Goal: Information Seeking & Learning: Learn about a topic

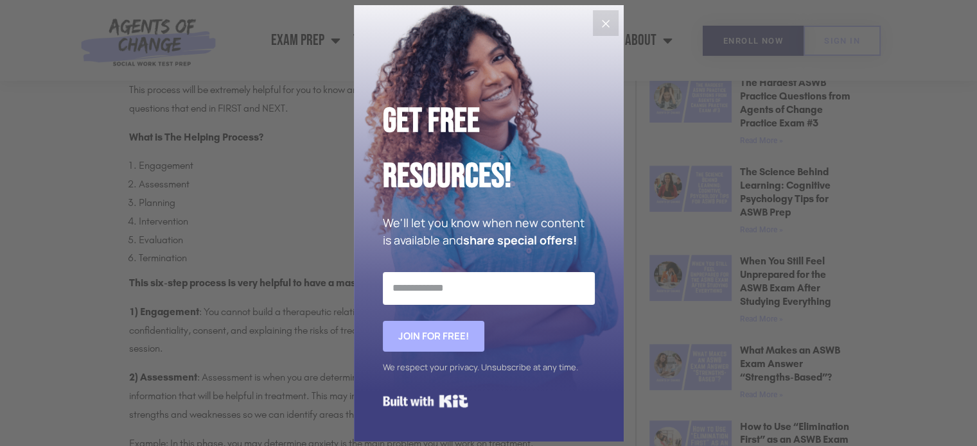
scroll to position [679, 0]
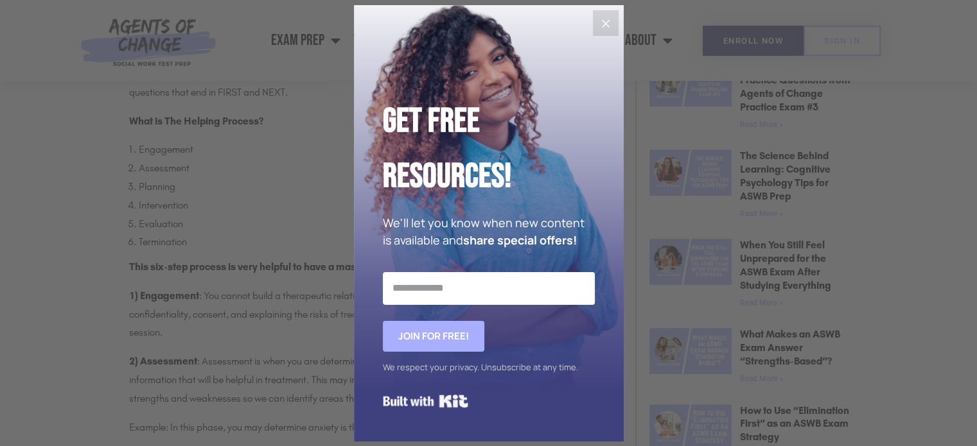
click at [616, 23] on button "Close" at bounding box center [606, 23] width 26 height 26
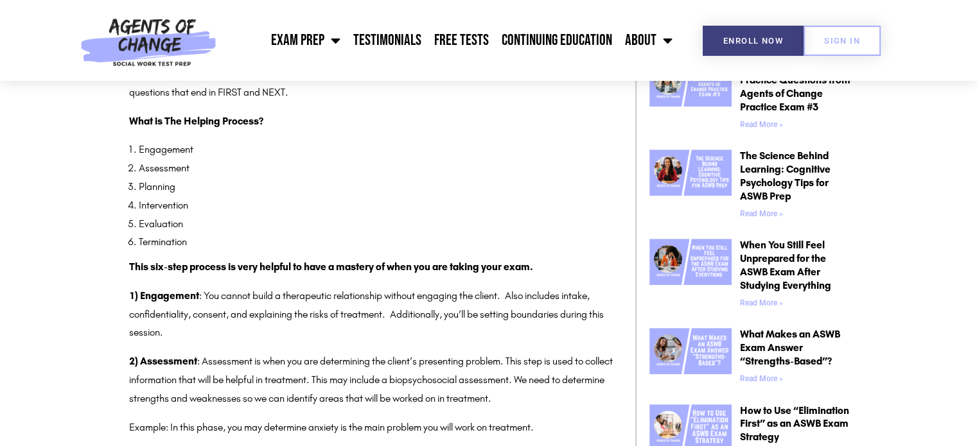
click at [293, 302] on p "1) Engagement : You cannot build a therapeutic relationship without engaging th…" at bounding box center [372, 314] width 487 height 55
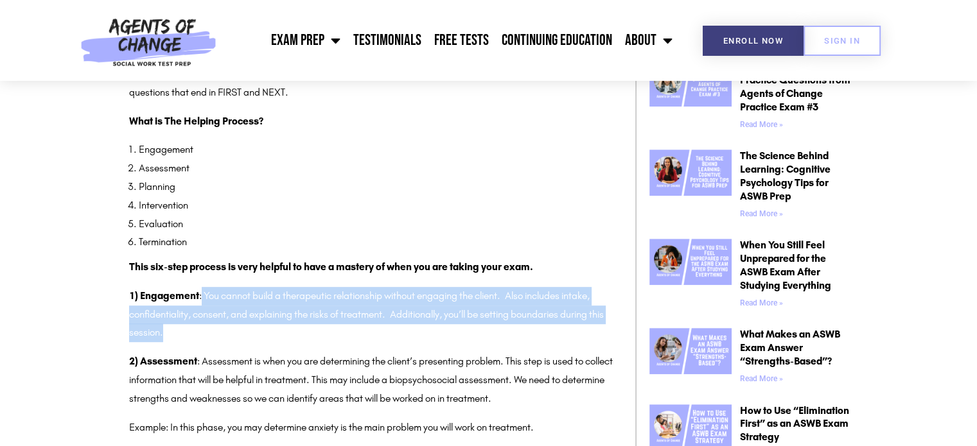
drag, startPoint x: 201, startPoint y: 299, endPoint x: 305, endPoint y: 331, distance: 109.0
click at [305, 331] on p "1) Engagement : You cannot build a therapeutic relationship without engaging th…" at bounding box center [372, 314] width 487 height 55
copy p "You cannot build a therapeutic relationship without engaging the client. Also i…"
click at [263, 311] on p "1) Engagement : You cannot build a therapeutic relationship without engaging th…" at bounding box center [372, 314] width 487 height 55
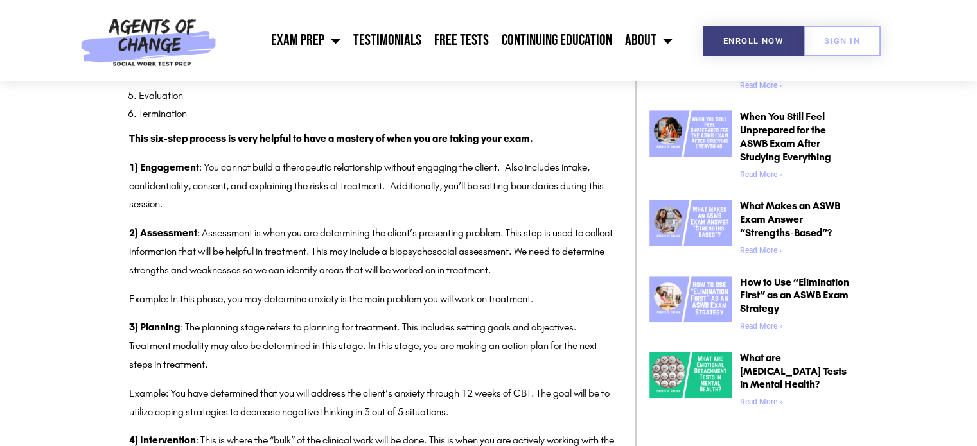
scroll to position [833, 0]
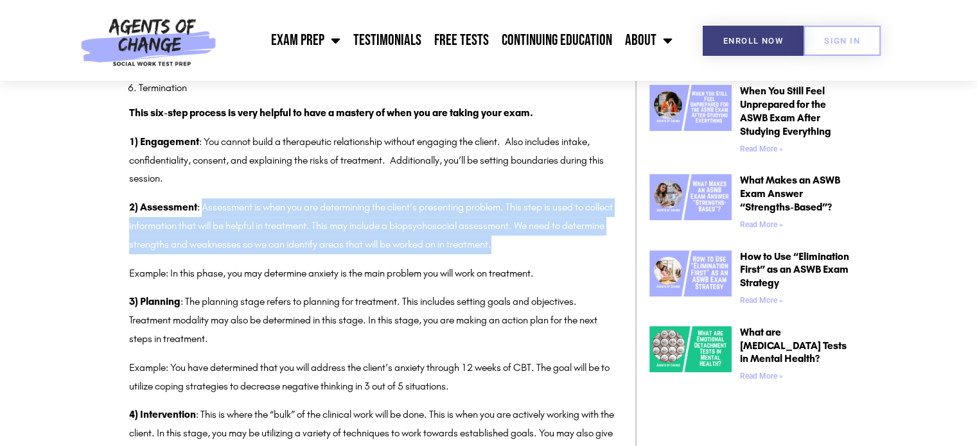
drag, startPoint x: 203, startPoint y: 207, endPoint x: 565, endPoint y: 251, distance: 364.7
click at [565, 251] on p "2) Assessment : Assessment is when you are determining the client’s presenting …" at bounding box center [372, 225] width 487 height 55
copy p "Assessment is when you are determining the client’s presenting problem. This st…"
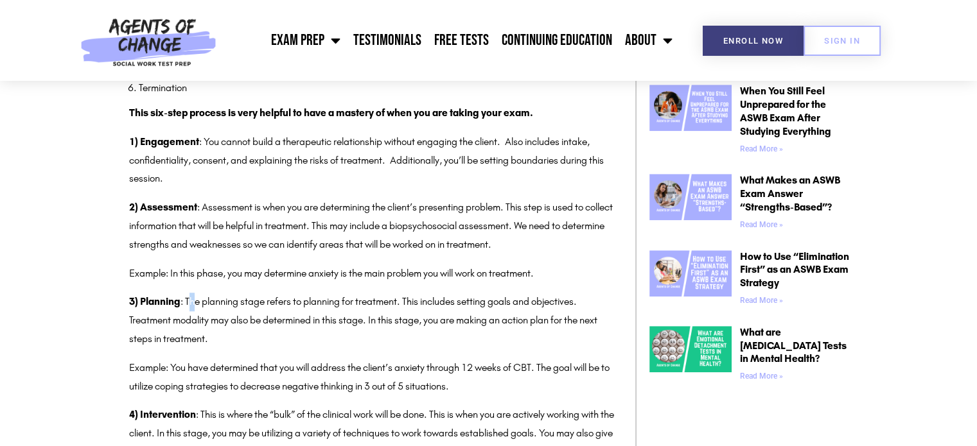
click at [194, 302] on p "3) Planning : The planning stage refers to planning for treatment. This include…" at bounding box center [372, 320] width 487 height 55
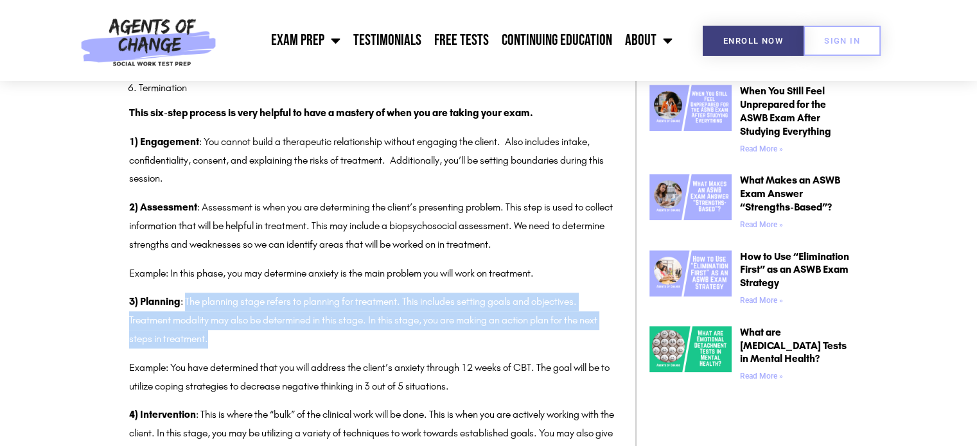
drag, startPoint x: 186, startPoint y: 307, endPoint x: 218, endPoint y: 339, distance: 45.9
click at [218, 339] on p "3) Planning : The planning stage refers to planning for treatment. This include…" at bounding box center [372, 320] width 487 height 55
copy p "The planning stage refers to planning for treatment. This includes setting goal…"
click at [377, 329] on p "3) Planning : The planning stage refers to planning for treatment. This include…" at bounding box center [372, 320] width 487 height 55
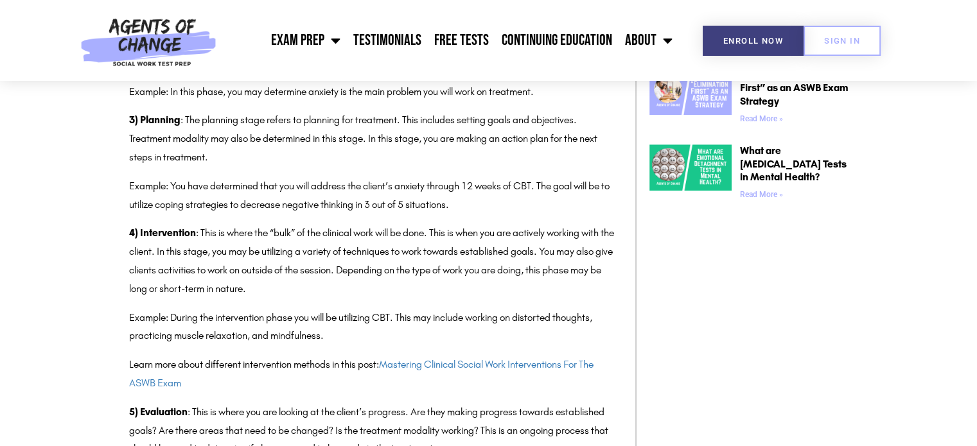
scroll to position [1038, 0]
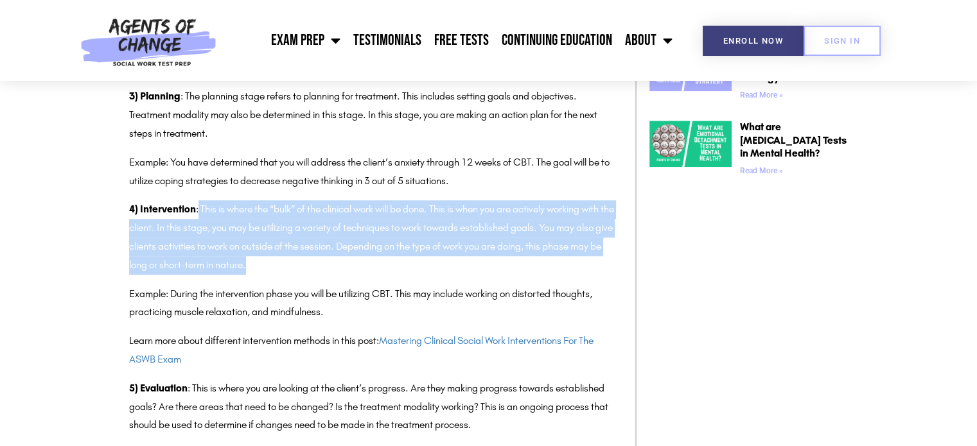
drag, startPoint x: 198, startPoint y: 210, endPoint x: 323, endPoint y: 263, distance: 136.1
click at [323, 263] on p "4) Intervention : This is where the “bulk” of the clinical work will be done. T…" at bounding box center [372, 237] width 487 height 74
copy p "This is where the “bulk” of the clinical work will be done. This is when you ar…"
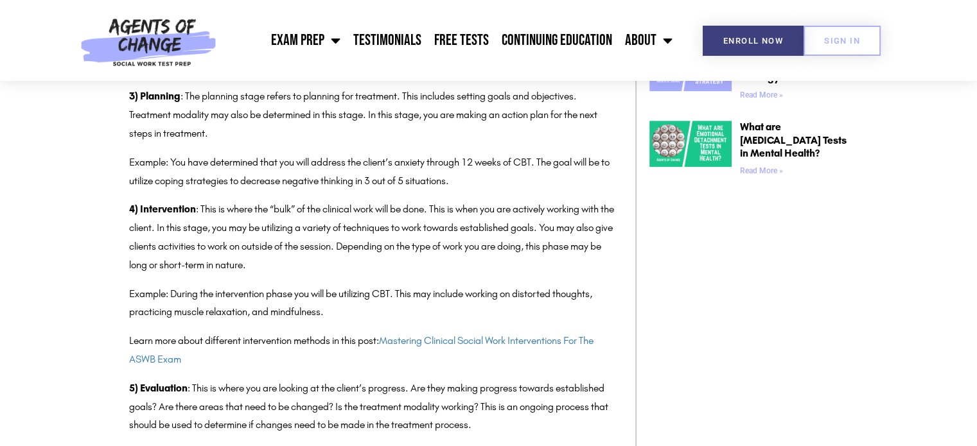
click at [399, 355] on p "Learn more about different intervention methods in this post: Mastering Clinica…" at bounding box center [372, 350] width 487 height 37
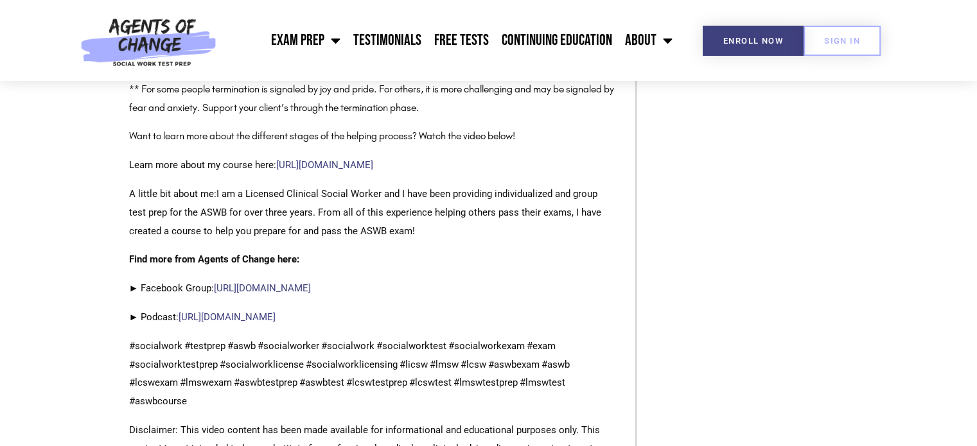
scroll to position [1577, 0]
